Goal: Task Accomplishment & Management: Use online tool/utility

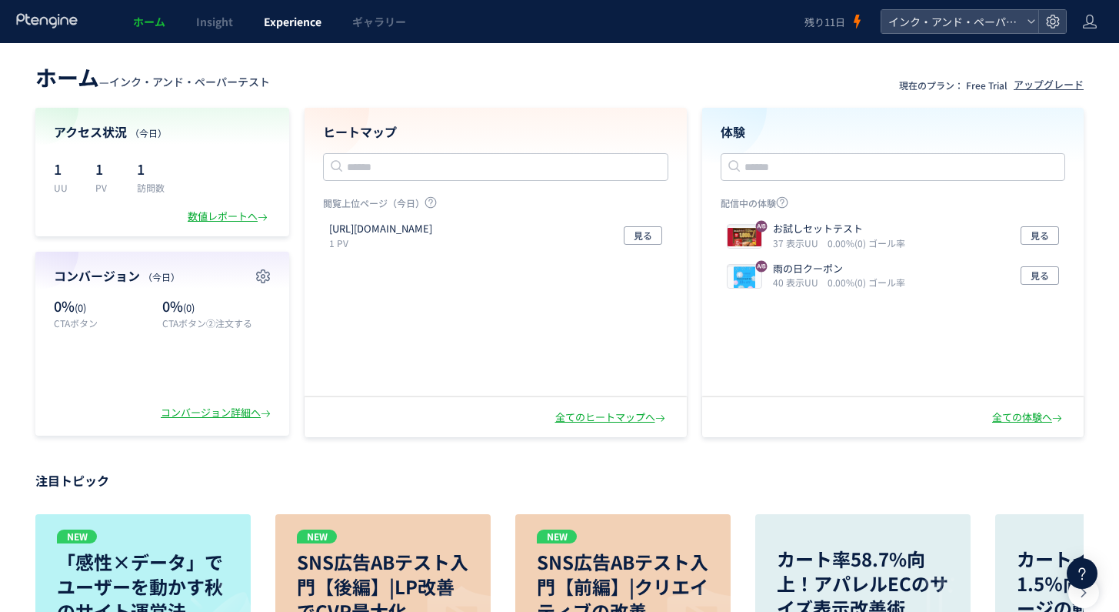
click at [327, 22] on link "Experience" at bounding box center [292, 21] width 88 height 43
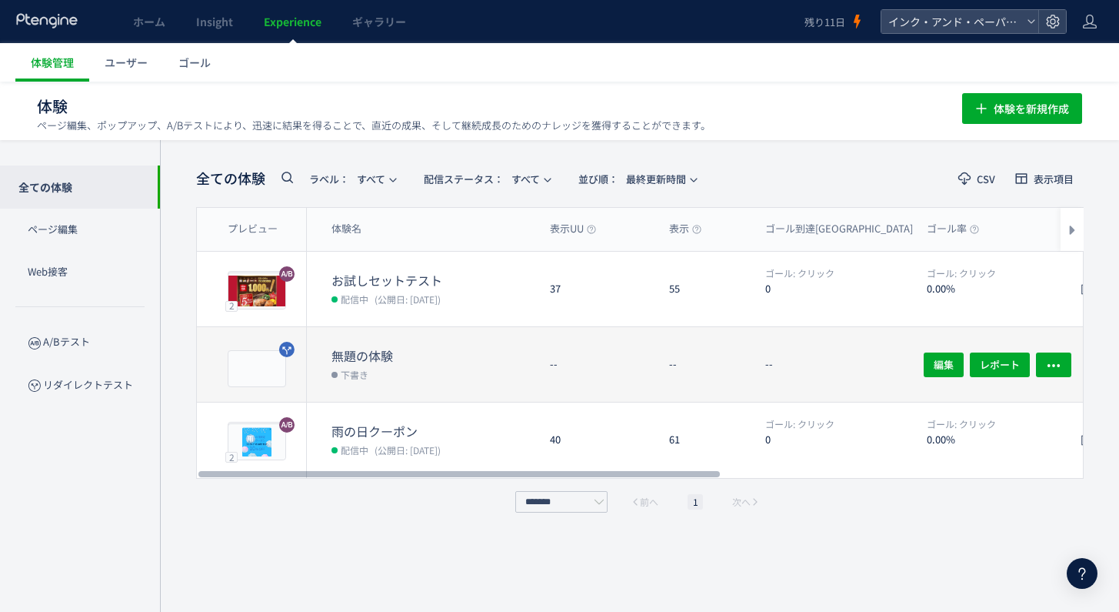
click at [472, 376] on dd "下書き" at bounding box center [435, 374] width 206 height 20
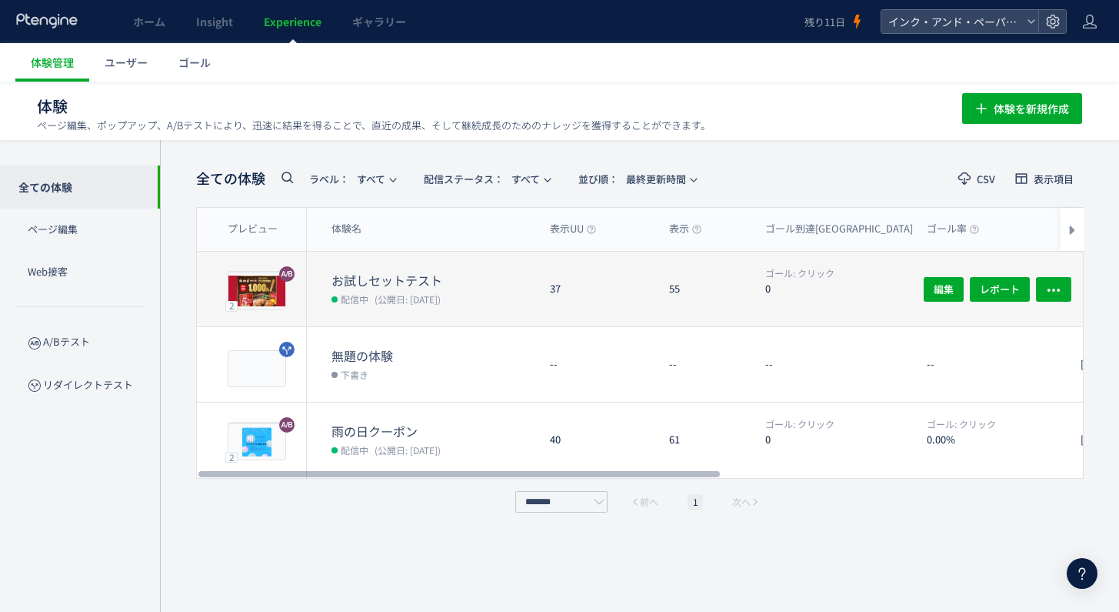
click at [386, 278] on dt "お試しセットテスト" at bounding box center [435, 281] width 206 height 18
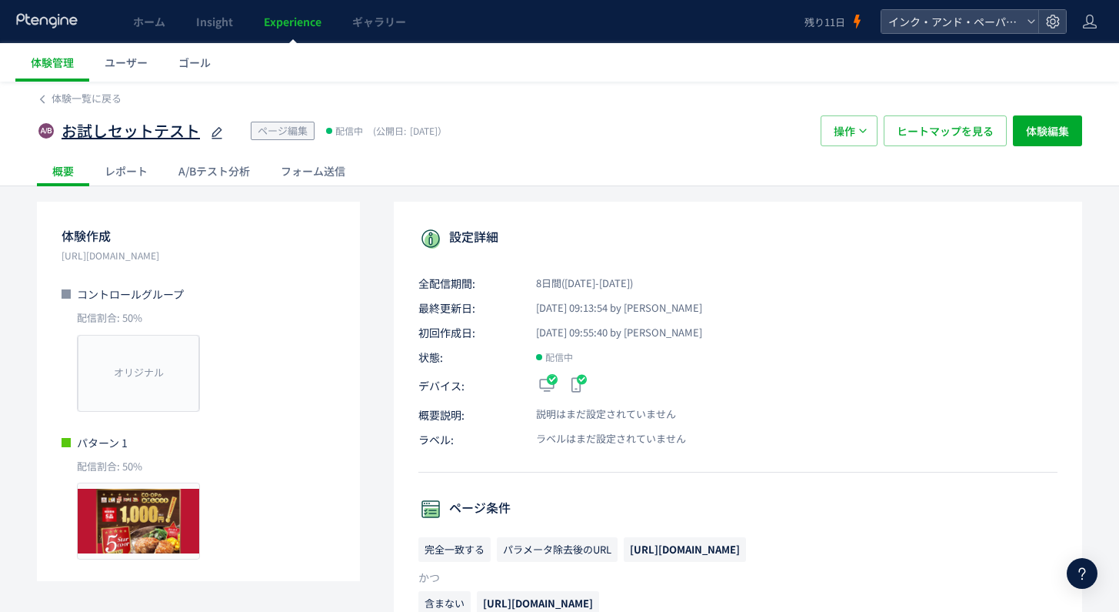
click at [159, 132] on span "お試しセットテスト" at bounding box center [131, 131] width 138 height 22
click at [159, 132] on input "*********" at bounding box center [158, 131] width 192 height 31
click at [73, 102] on span "体験一覧に戻る" at bounding box center [87, 98] width 70 height 15
